Goal: Browse casually: Explore the website without a specific task or goal

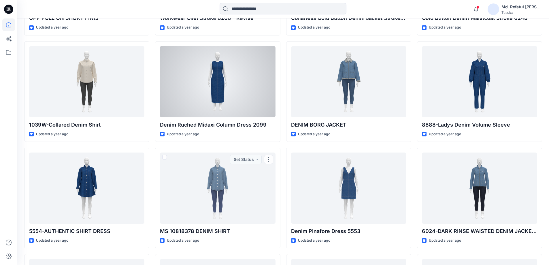
scroll to position [1029, 0]
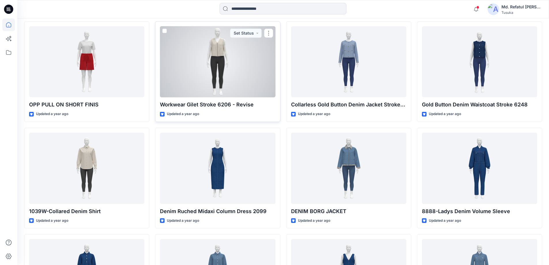
click at [234, 55] on div at bounding box center [217, 61] width 115 height 71
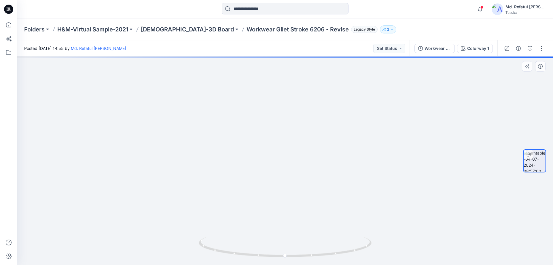
drag, startPoint x: 296, startPoint y: 87, endPoint x: 306, endPoint y: 172, distance: 84.8
click at [306, 172] on img at bounding box center [294, 116] width 555 height 298
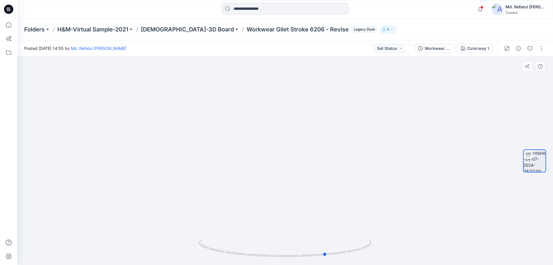
drag, startPoint x: 320, startPoint y: 258, endPoint x: 188, endPoint y: 244, distance: 132.4
click at [188, 244] on div at bounding box center [285, 161] width 536 height 208
drag, startPoint x: 332, startPoint y: 152, endPoint x: 325, endPoint y: 157, distance: 8.2
click at [325, 157] on div at bounding box center [285, 161] width 536 height 208
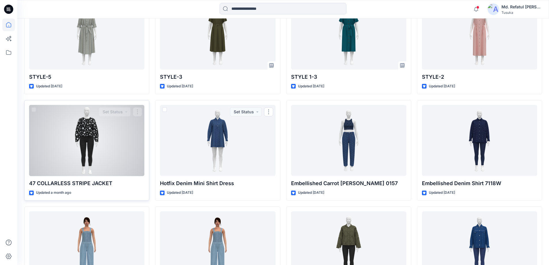
scroll to position [317, 0]
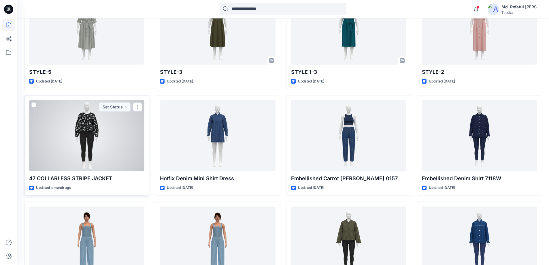
click at [53, 129] on div at bounding box center [86, 135] width 115 height 71
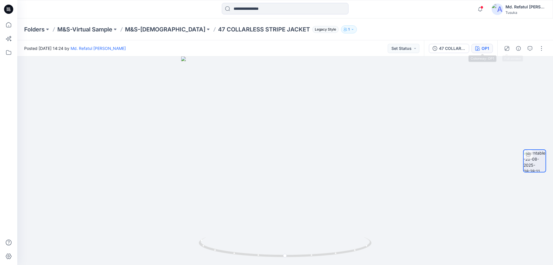
click at [482, 46] on div "OP1" at bounding box center [485, 48] width 7 height 6
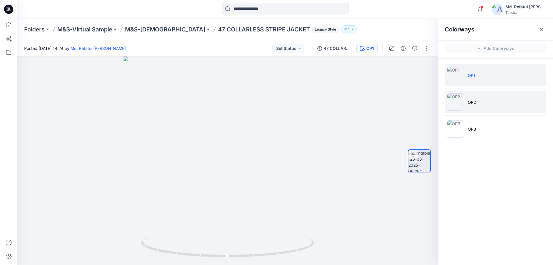
click at [480, 98] on li "OP2" at bounding box center [495, 102] width 101 height 22
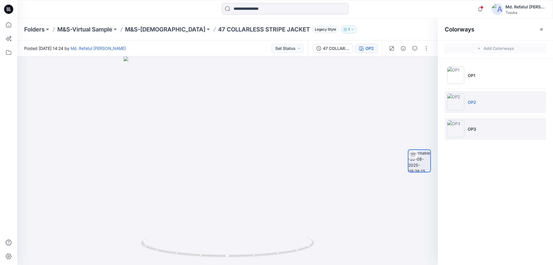
click at [481, 127] on li "OP3" at bounding box center [495, 129] width 101 height 22
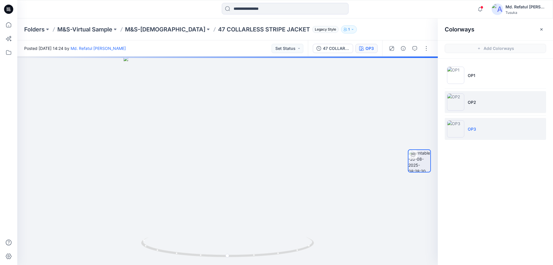
click at [509, 102] on li "OP2" at bounding box center [495, 102] width 101 height 22
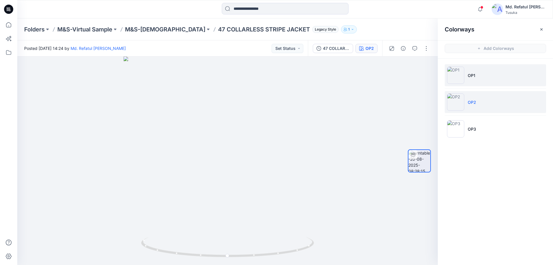
click at [495, 80] on li "OP1" at bounding box center [495, 75] width 101 height 22
drag, startPoint x: 217, startPoint y: 257, endPoint x: 299, endPoint y: 257, distance: 81.3
click at [299, 257] on icon at bounding box center [228, 248] width 174 height 22
click at [463, 110] on img at bounding box center [455, 101] width 17 height 17
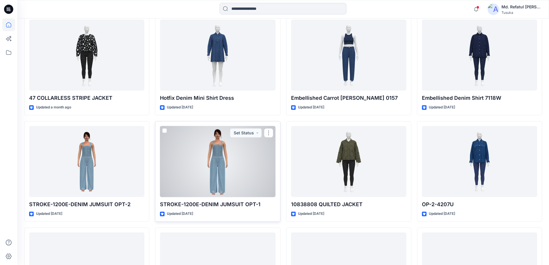
scroll to position [432, 0]
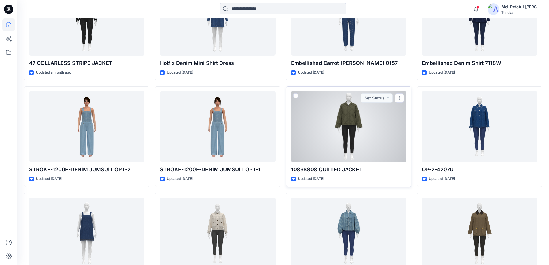
click at [357, 125] on div at bounding box center [348, 126] width 115 height 71
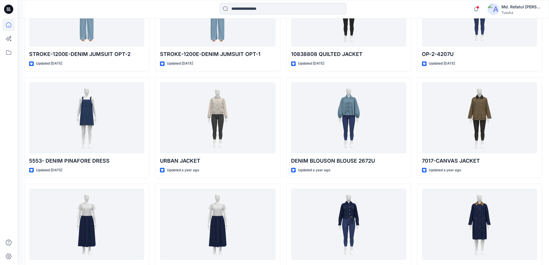
scroll to position [634, 0]
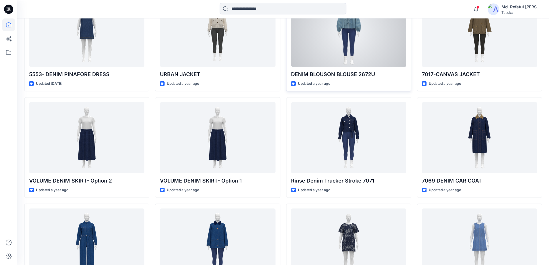
click at [358, 32] on div at bounding box center [348, 31] width 115 height 71
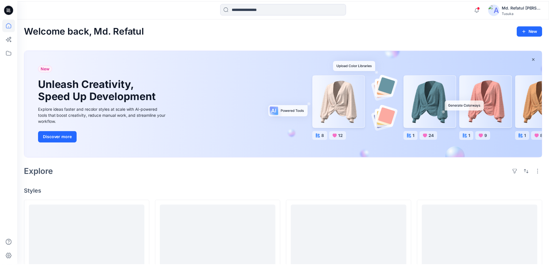
scroll to position [634, 0]
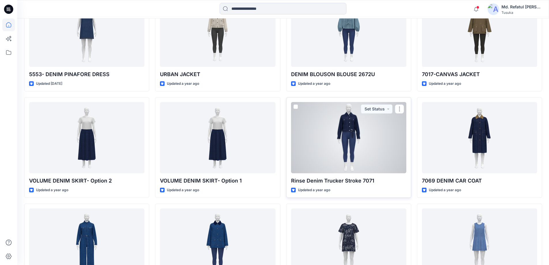
click at [340, 134] on div at bounding box center [348, 137] width 115 height 71
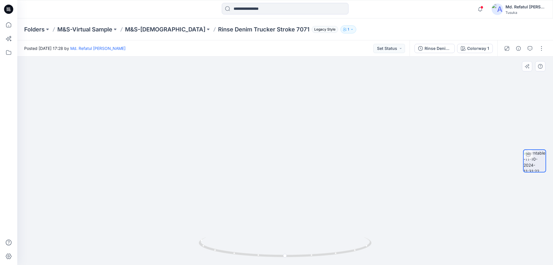
drag, startPoint x: 302, startPoint y: 111, endPoint x: 303, endPoint y: 150, distance: 39.2
click at [303, 150] on img at bounding box center [285, 84] width 533 height 359
drag, startPoint x: 307, startPoint y: 149, endPoint x: 304, endPoint y: 188, distance: 39.3
click at [304, 188] on img at bounding box center [285, 119] width 533 height 292
drag, startPoint x: 258, startPoint y: 140, endPoint x: 265, endPoint y: 161, distance: 21.9
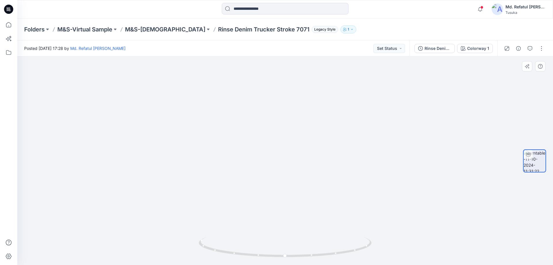
click at [265, 161] on img at bounding box center [285, 133] width 533 height 264
drag, startPoint x: 336, startPoint y: 184, endPoint x: 336, endPoint y: 157, distance: 26.5
click at [336, 157] on img at bounding box center [285, 152] width 302 height 225
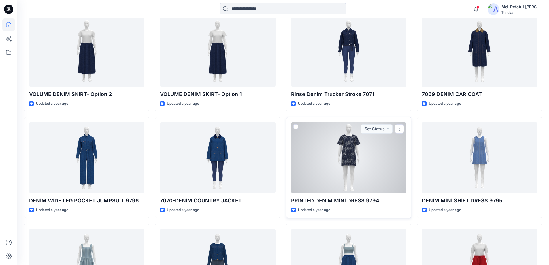
scroll to position [807, 0]
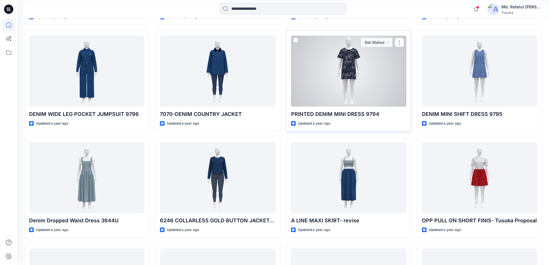
click at [363, 65] on div at bounding box center [348, 70] width 115 height 71
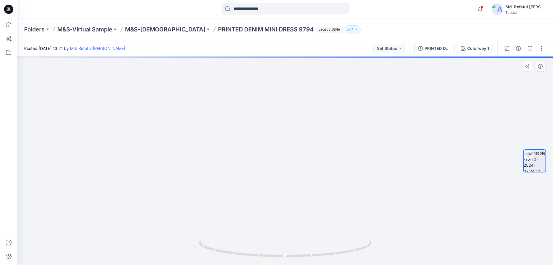
drag, startPoint x: 291, startPoint y: 155, endPoint x: 293, endPoint y: 207, distance: 52.5
click at [293, 207] on img at bounding box center [285, 109] width 497 height 312
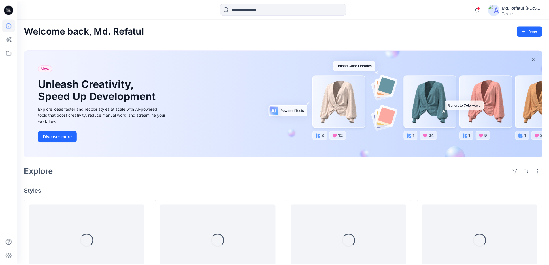
scroll to position [807, 0]
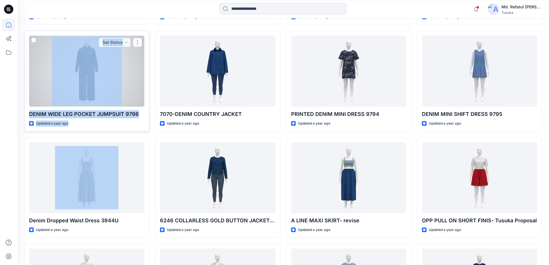
drag, startPoint x: 118, startPoint y: 138, endPoint x: 115, endPoint y: 61, distance: 77.0
click at [115, 61] on div "26292 LOW RISE FLARE JEANS Updated [DATE] STYLE-5 Updated [DATE] 47 COLLARLESS …" at bounding box center [86, 27] width 125 height 1271
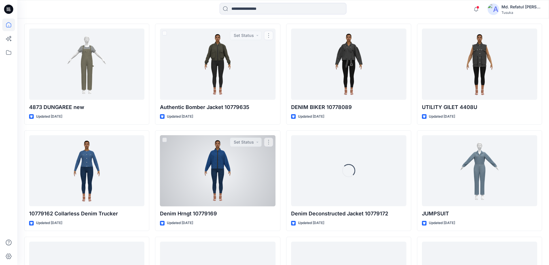
scroll to position [1987, 0]
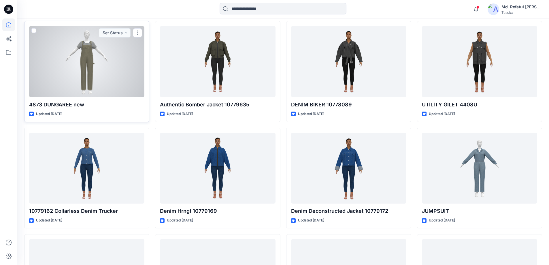
click at [100, 58] on div at bounding box center [86, 61] width 115 height 71
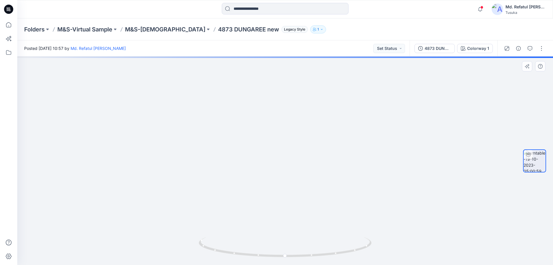
drag, startPoint x: 287, startPoint y: 105, endPoint x: 287, endPoint y: 174, distance: 69.5
click at [287, 174] on img at bounding box center [286, 109] width 555 height 312
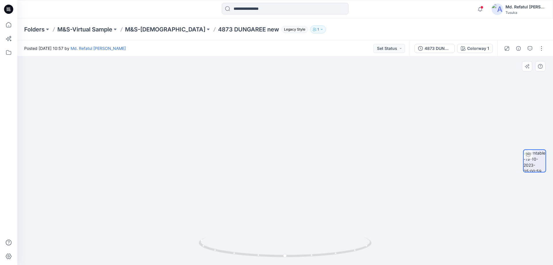
drag, startPoint x: 289, startPoint y: 199, endPoint x: 283, endPoint y: 179, distance: 21.2
click at [283, 179] on img at bounding box center [285, 111] width 468 height 306
drag, startPoint x: 260, startPoint y: 255, endPoint x: 178, endPoint y: 251, distance: 82.5
click at [178, 251] on div at bounding box center [285, 161] width 536 height 208
drag, startPoint x: 305, startPoint y: 259, endPoint x: 393, endPoint y: 248, distance: 88.2
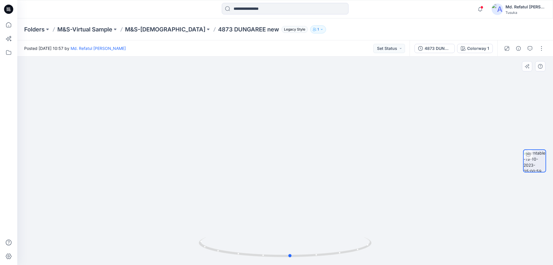
click at [393, 248] on div at bounding box center [285, 161] width 536 height 208
drag, startPoint x: 300, startPoint y: 258, endPoint x: 382, endPoint y: 214, distance: 93.2
click at [382, 214] on div at bounding box center [285, 161] width 536 height 208
